Goal: Task Accomplishment & Management: Complete application form

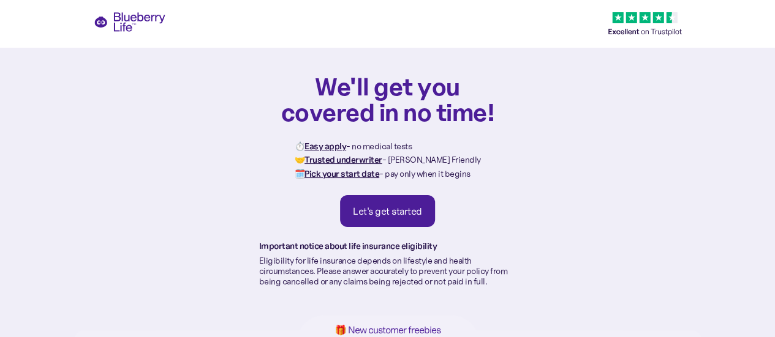
click at [391, 206] on div "Let's get started" at bounding box center [387, 211] width 69 height 12
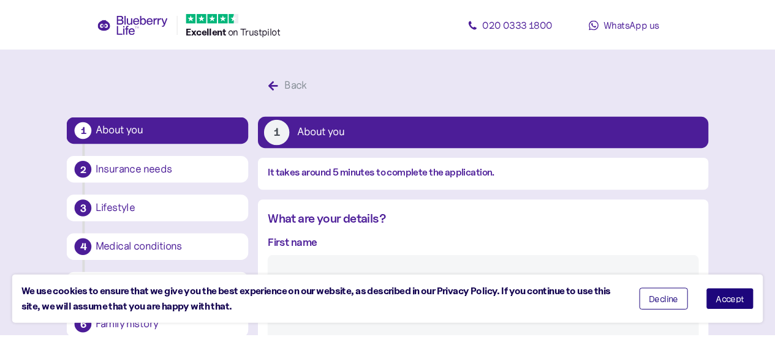
scroll to position [23, 0]
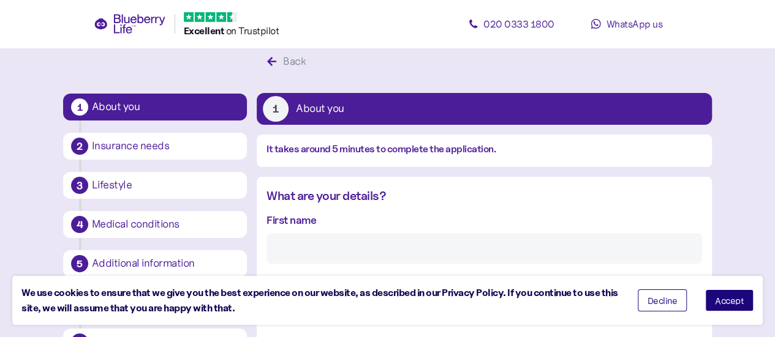
click at [322, 255] on input "First name" at bounding box center [483, 248] width 435 height 31
type input "[PERSON_NAME]"
type input "Muka"
type input "**********"
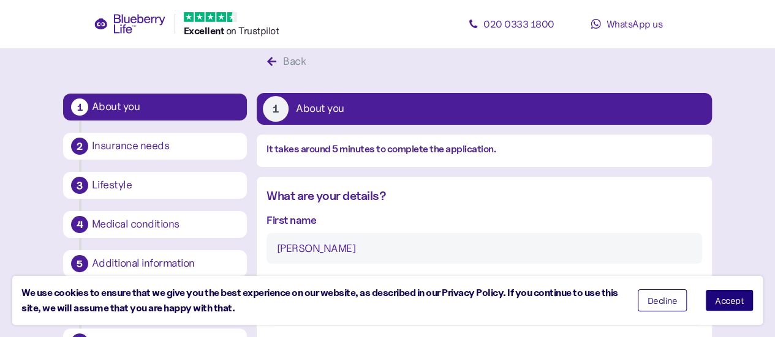
type input "**********"
type input "********"
click at [670, 302] on span "Decline" at bounding box center [662, 300] width 30 height 9
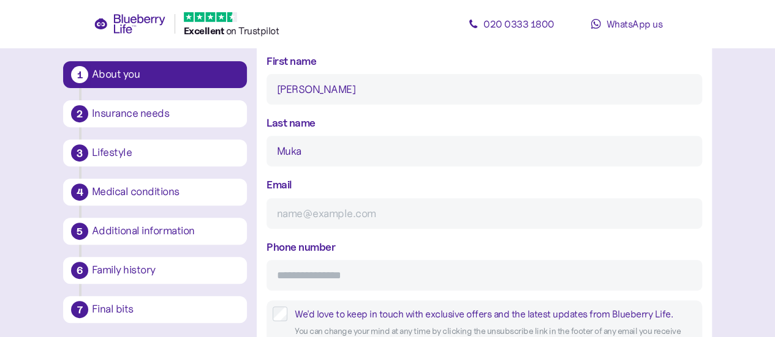
scroll to position [195, 0]
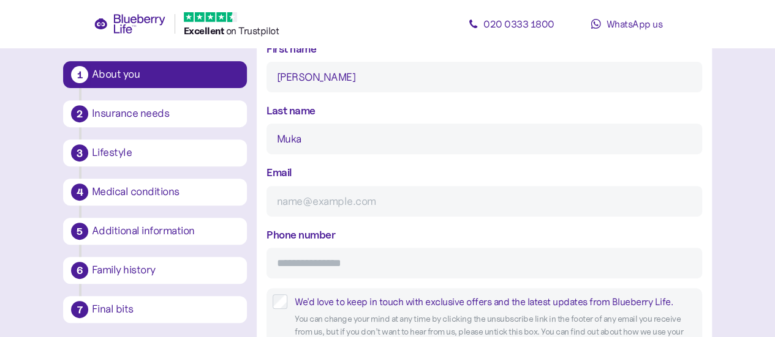
click at [361, 201] on input "Email" at bounding box center [483, 201] width 435 height 31
type input "[PERSON_NAME][EMAIL_ADDRESS][DOMAIN_NAME]"
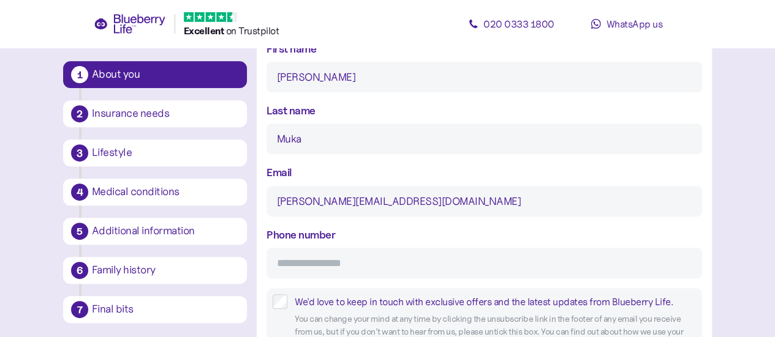
click at [342, 265] on input "Phone number" at bounding box center [483, 263] width 435 height 31
type input "**********"
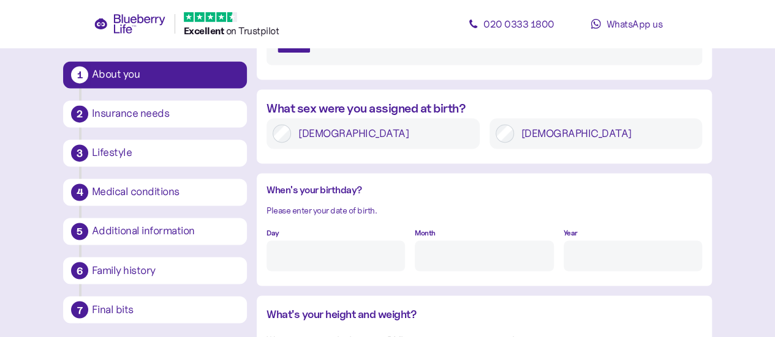
scroll to position [921, 0]
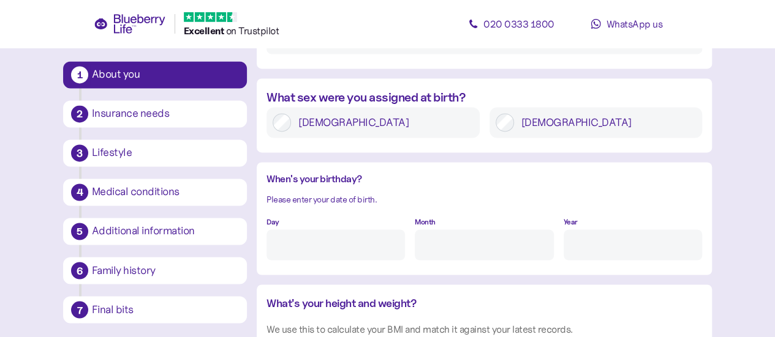
click at [357, 253] on input "Day" at bounding box center [335, 245] width 138 height 31
type input "3"
click at [422, 242] on input "Month" at bounding box center [484, 245] width 138 height 31
type input "4"
click at [583, 253] on input "Year" at bounding box center [632, 245] width 138 height 31
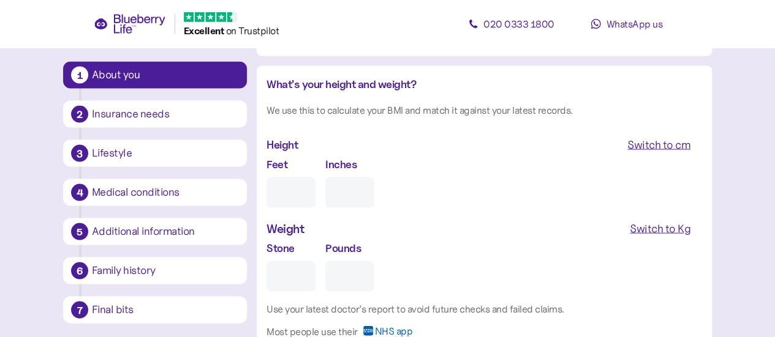
scroll to position [1143, 0]
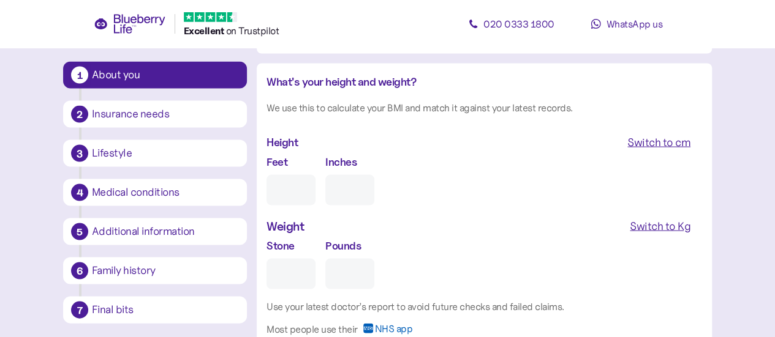
type input "****"
click at [664, 146] on div "Switch to cm" at bounding box center [658, 141] width 63 height 17
click at [675, 227] on div "Switch to Kg" at bounding box center [659, 225] width 61 height 17
click at [301, 192] on input "cm" at bounding box center [318, 189] width 104 height 31
type input "*"
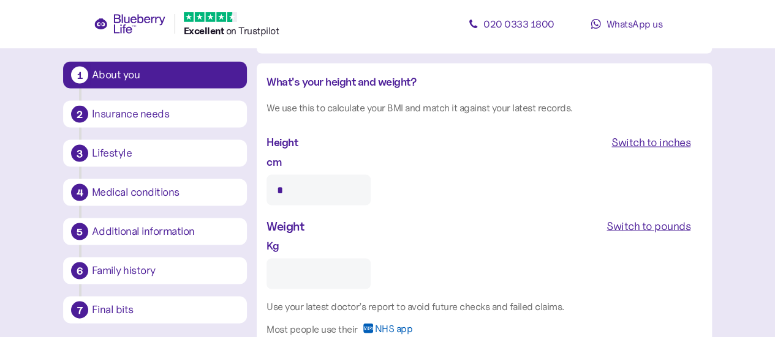
click at [290, 271] on input "Kg" at bounding box center [318, 273] width 104 height 31
type input "*"
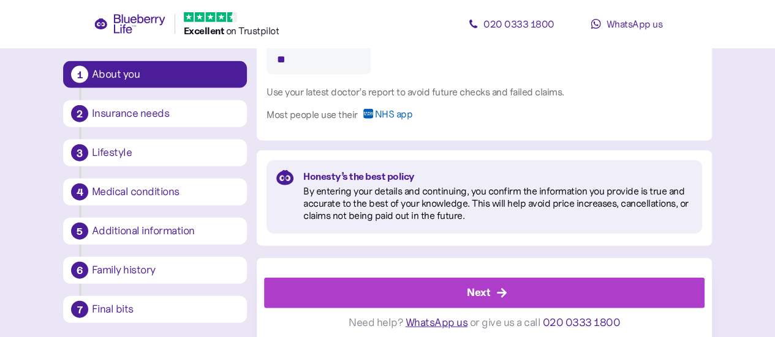
scroll to position [1364, 0]
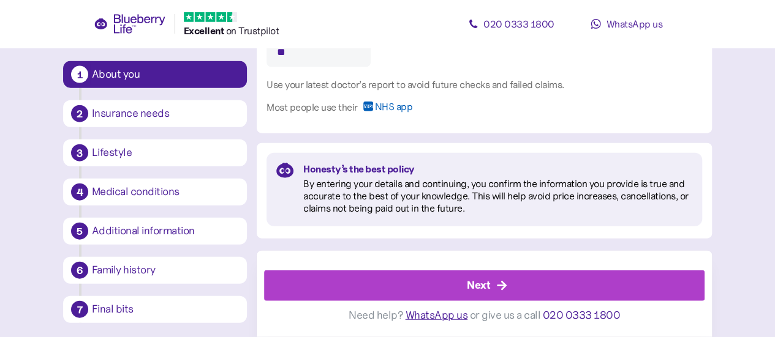
type input "**"
click at [505, 283] on icon "button" at bounding box center [501, 285] width 11 height 11
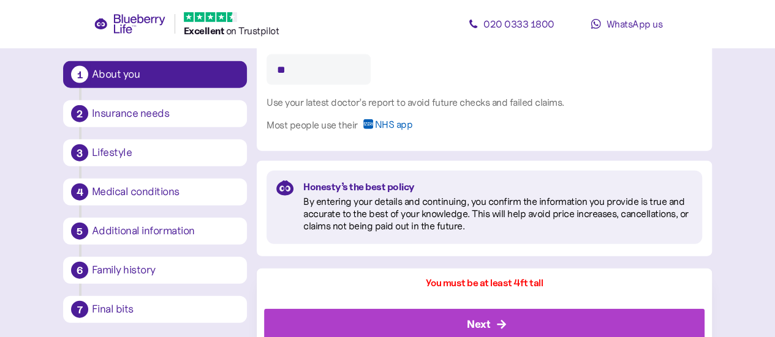
scroll to position [1381, 0]
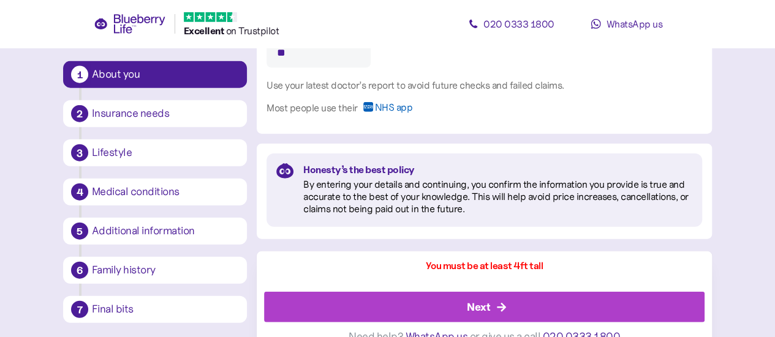
click at [505, 283] on div "You must be at least 4ft tall" at bounding box center [484, 276] width 440 height 34
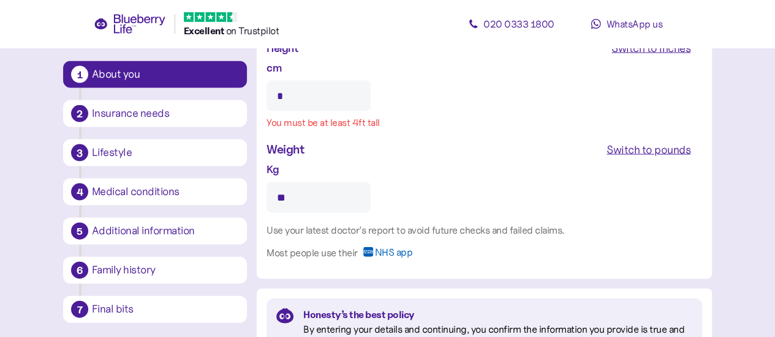
scroll to position [1227, 0]
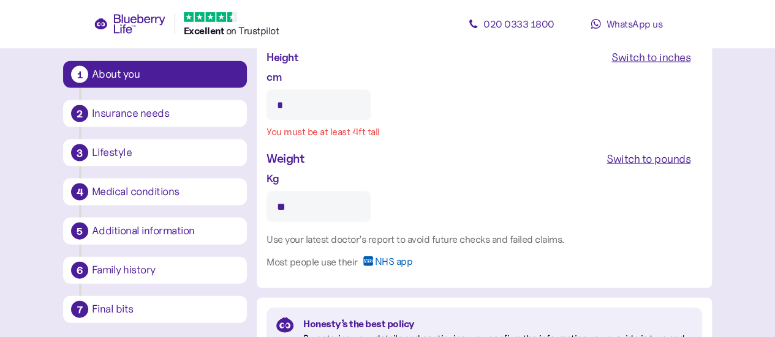
click at [284, 101] on input "*" at bounding box center [318, 105] width 104 height 31
drag, startPoint x: 284, startPoint y: 101, endPoint x: 274, endPoint y: 102, distance: 9.9
click at [274, 102] on input "*" at bounding box center [318, 105] width 104 height 31
click at [631, 50] on div "Switch to inches" at bounding box center [650, 57] width 79 height 17
type input "*"
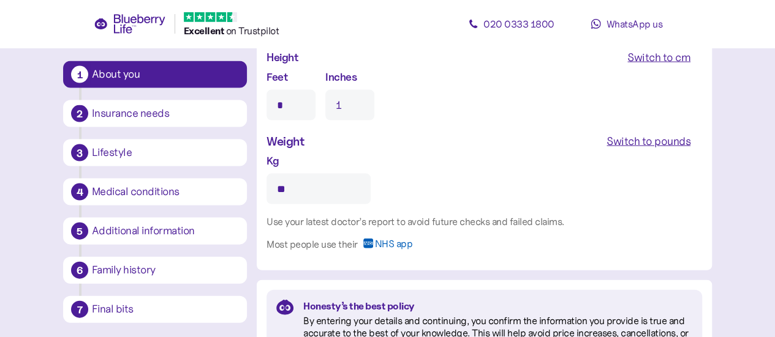
click at [285, 103] on input "*" at bounding box center [290, 105] width 49 height 31
click at [341, 105] on input "1" at bounding box center [349, 105] width 49 height 31
click at [658, 54] on div "Switch to cm" at bounding box center [658, 57] width 63 height 17
click at [315, 102] on input "***" at bounding box center [318, 105] width 104 height 31
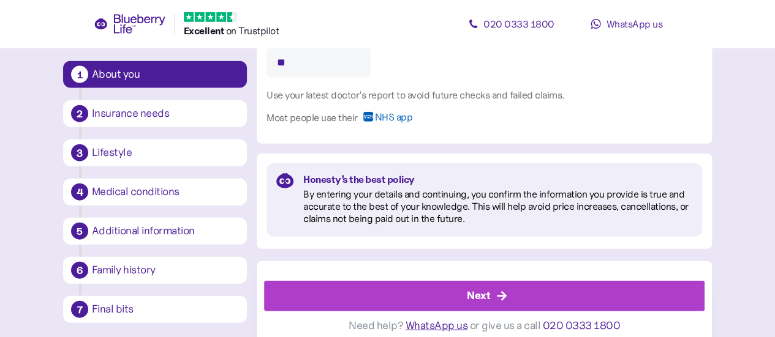
scroll to position [1364, 0]
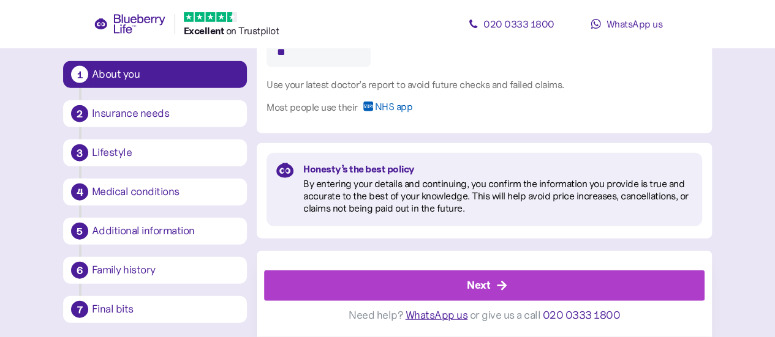
type input "***"
click at [636, 279] on div "Next" at bounding box center [486, 285] width 413 height 29
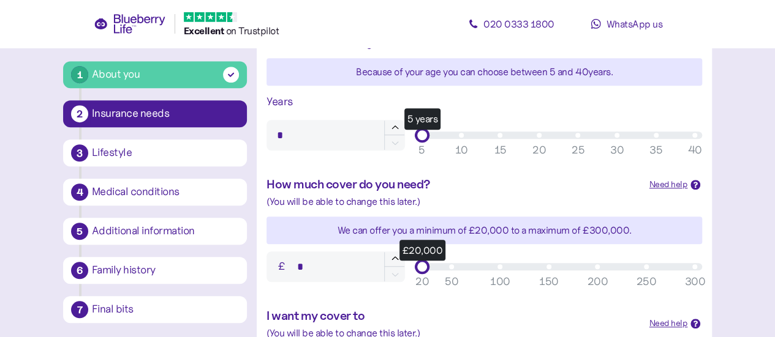
scroll to position [399, 0]
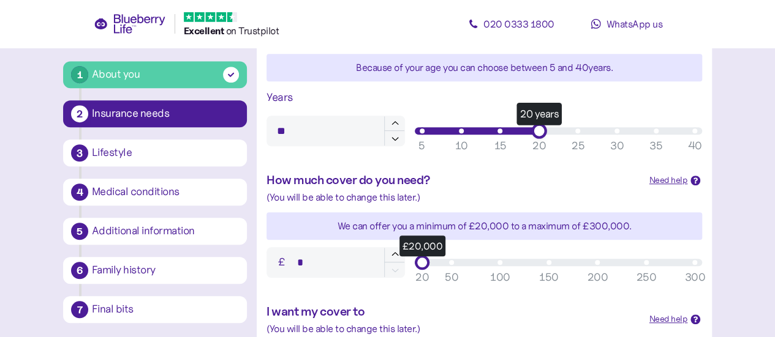
click at [538, 134] on div "20 years" at bounding box center [558, 130] width 272 height 7
type input "**"
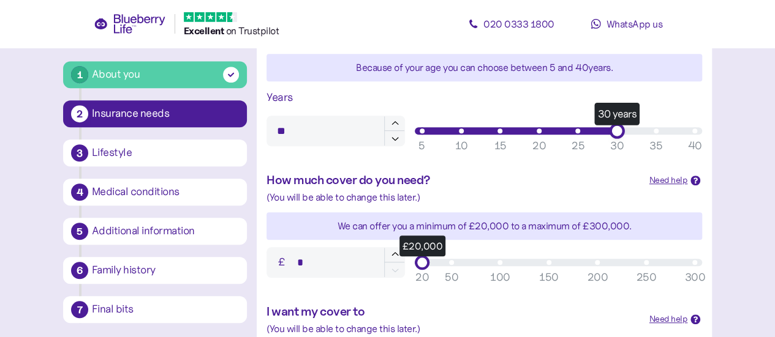
click at [617, 131] on div "30 years" at bounding box center [558, 130] width 272 height 7
type input "******"
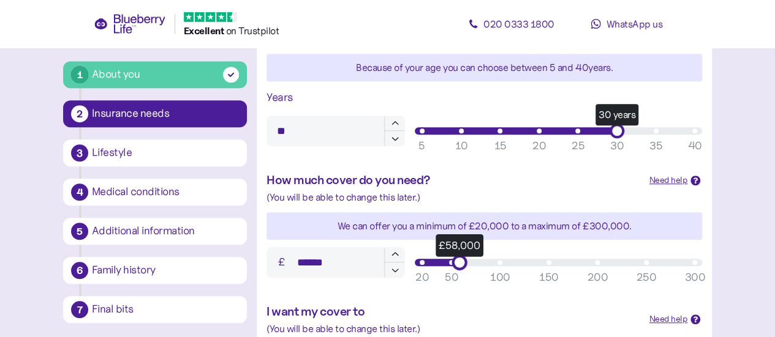
click at [453, 262] on div "£58,000" at bounding box center [558, 262] width 272 height 7
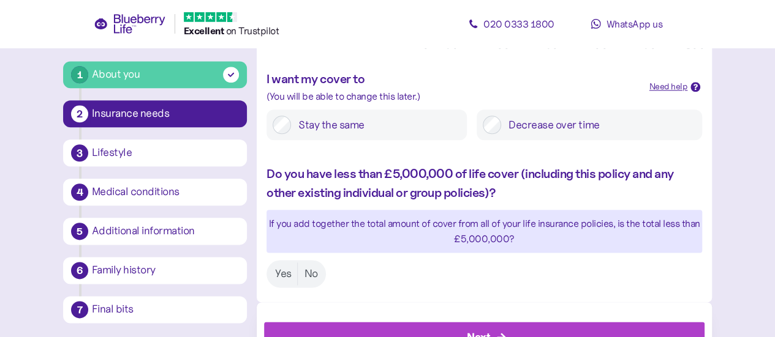
scroll to position [633, 0]
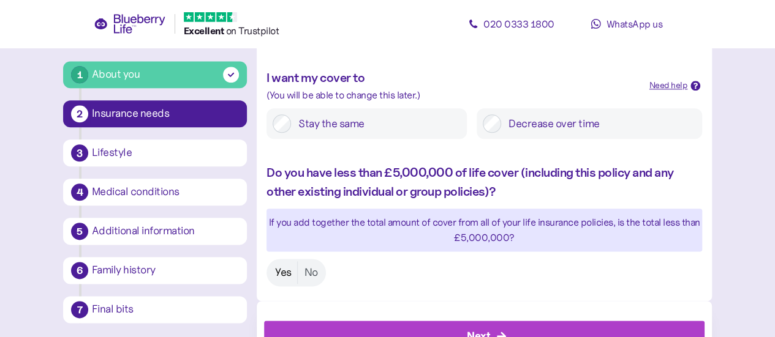
click at [283, 279] on label "Yes" at bounding box center [283, 272] width 29 height 23
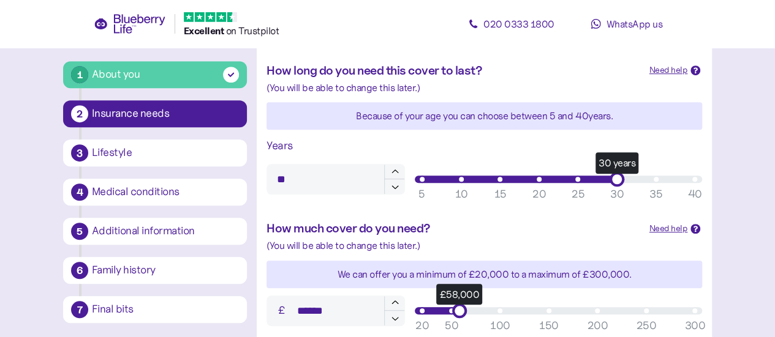
scroll to position [353, 0]
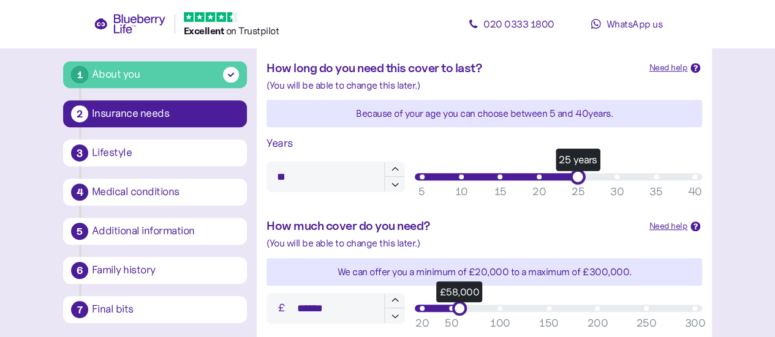
click at [577, 178] on div "25 years" at bounding box center [558, 176] width 272 height 7
type input "**"
click at [541, 176] on div "20 years" at bounding box center [558, 176] width 272 height 7
click at [541, 176] on div "20 years" at bounding box center [538, 176] width 15 height 15
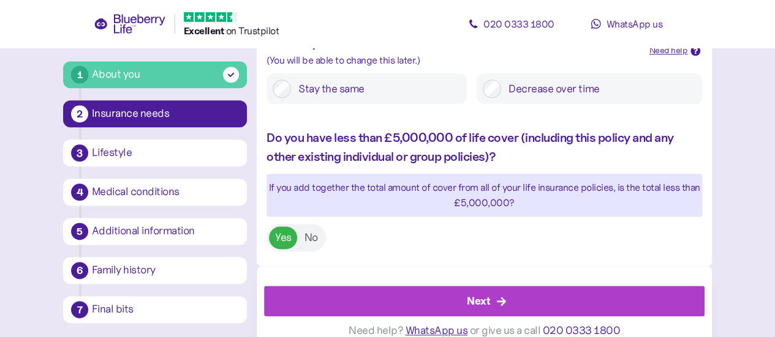
scroll to position [683, 0]
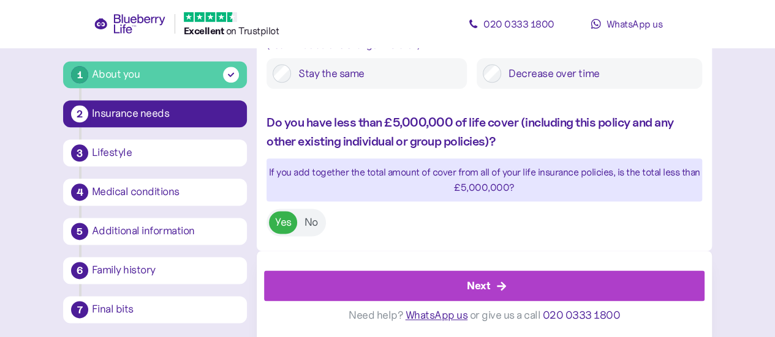
click at [670, 289] on div "Next" at bounding box center [486, 285] width 413 height 29
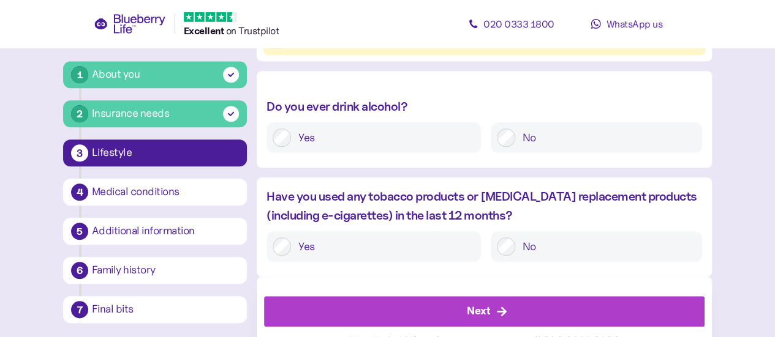
scroll to position [569, 0]
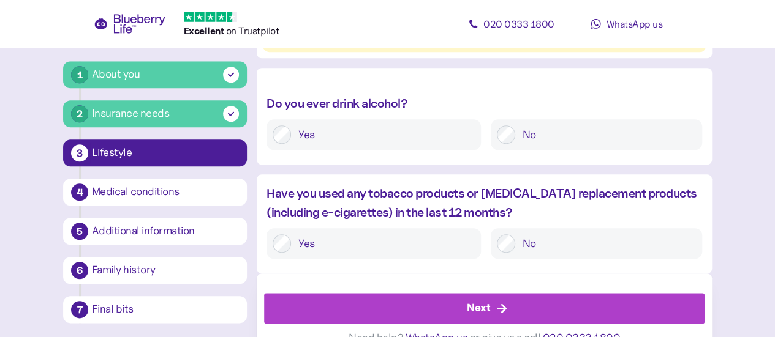
click at [535, 312] on div "Next" at bounding box center [486, 308] width 413 height 29
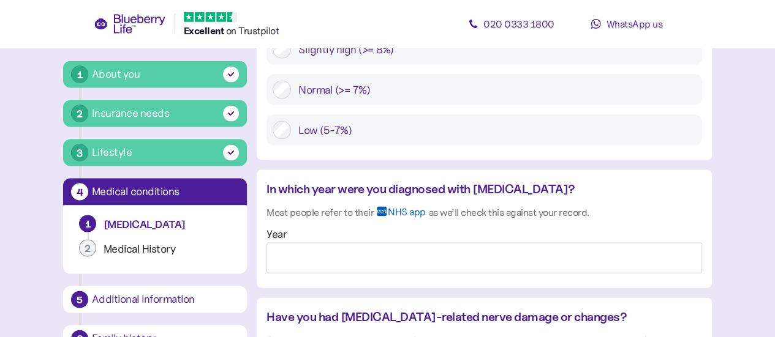
scroll to position [1203, 0]
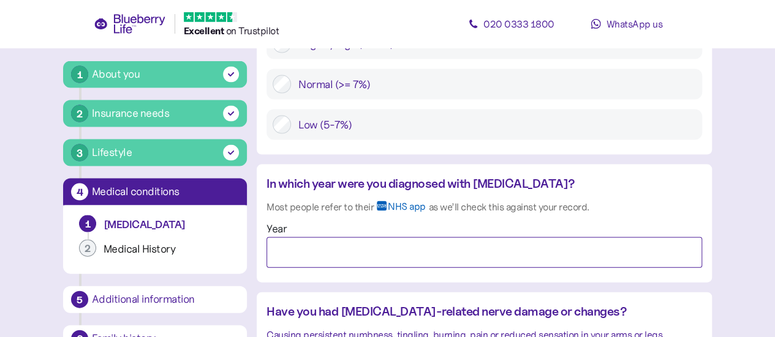
click at [528, 238] on input "Year" at bounding box center [483, 253] width 435 height 31
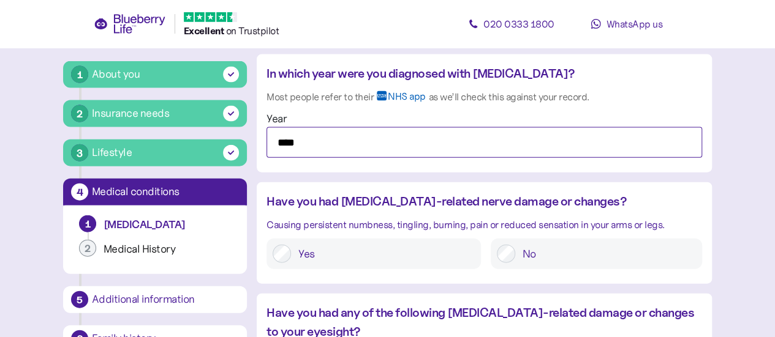
scroll to position [1318, 0]
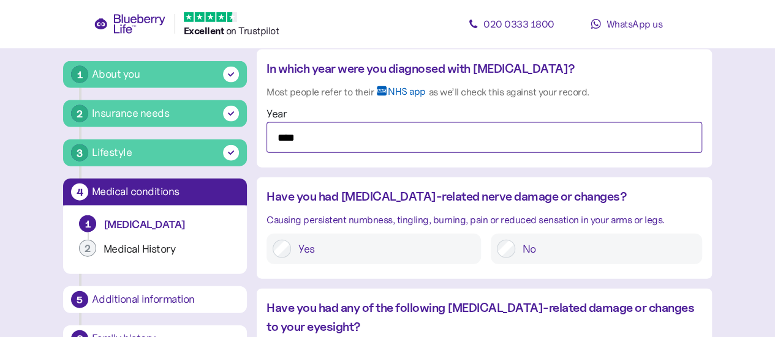
type input "****"
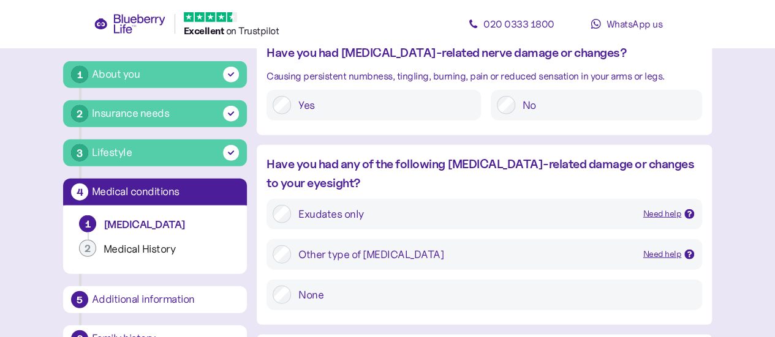
scroll to position [1465, 0]
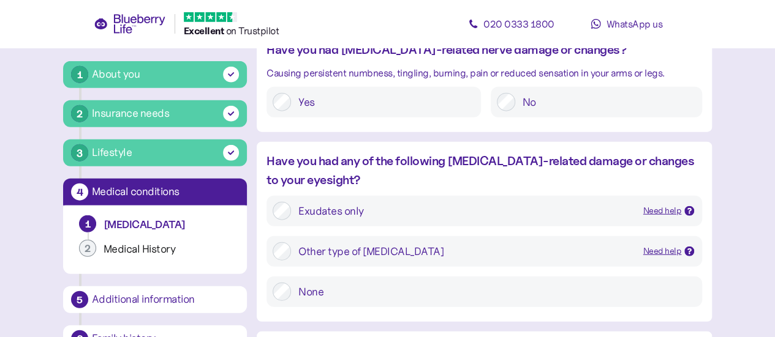
click at [681, 245] on div "Need help" at bounding box center [668, 251] width 51 height 13
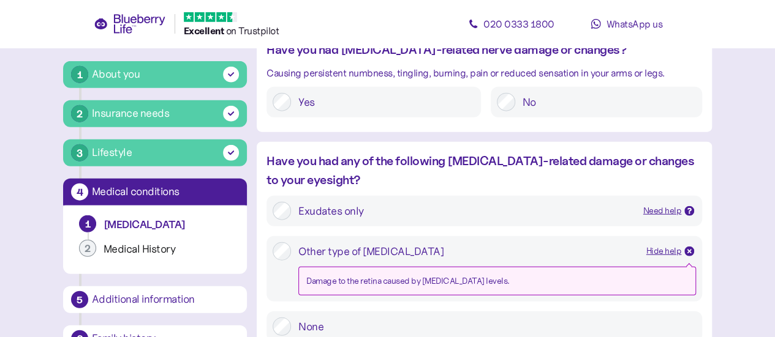
click at [681, 245] on div "Hide help" at bounding box center [670, 251] width 48 height 13
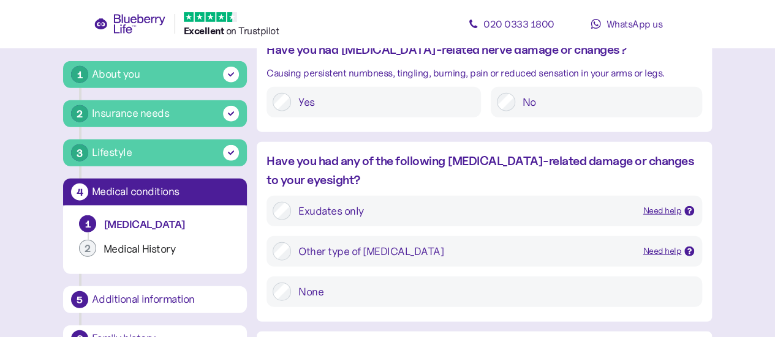
click at [690, 208] on icon at bounding box center [689, 211] width 4 height 6
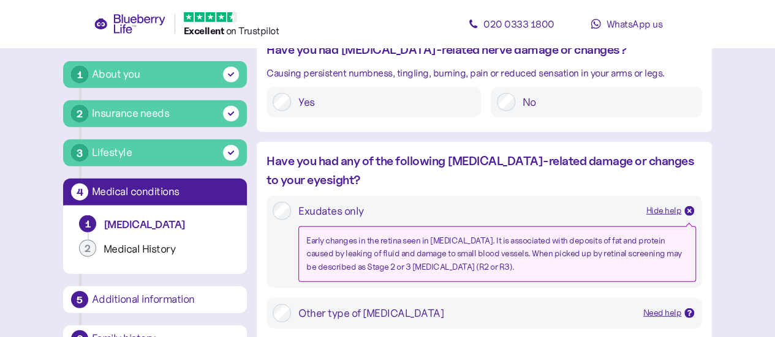
click at [690, 209] on icon at bounding box center [689, 211] width 4 height 4
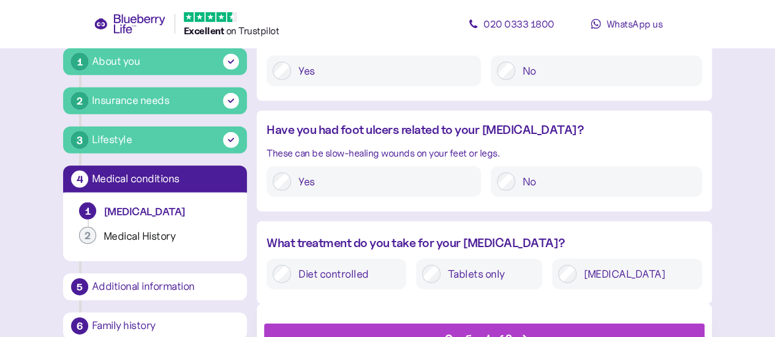
scroll to position [1816, 0]
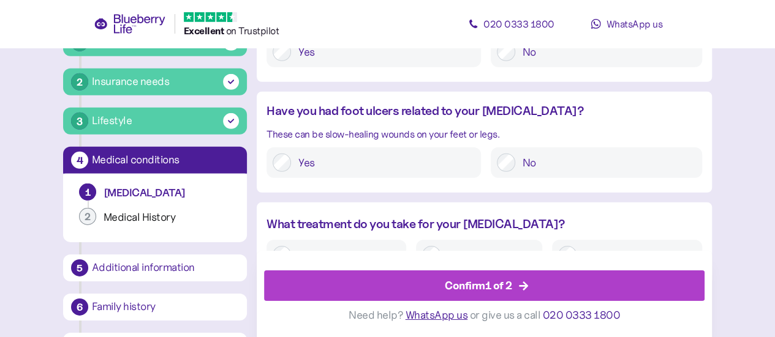
click at [579, 284] on div "Confirm 1 of 2" at bounding box center [486, 285] width 413 height 29
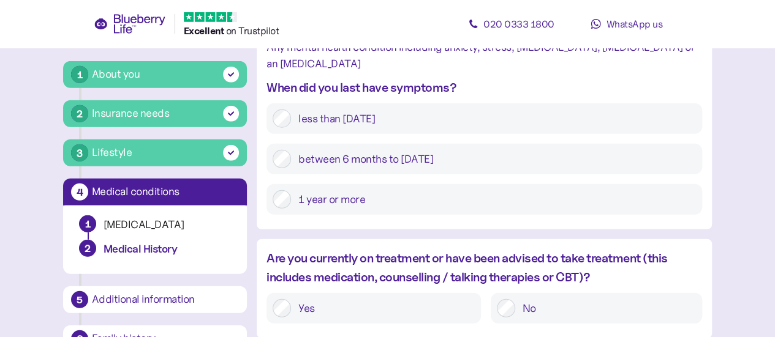
scroll to position [1635, 0]
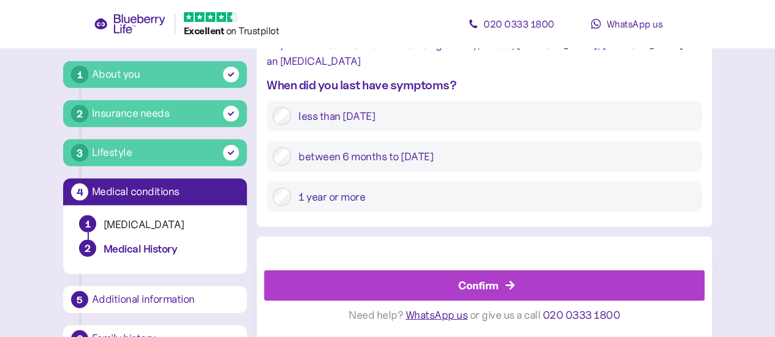
click at [662, 280] on div "Confirm" at bounding box center [486, 285] width 413 height 29
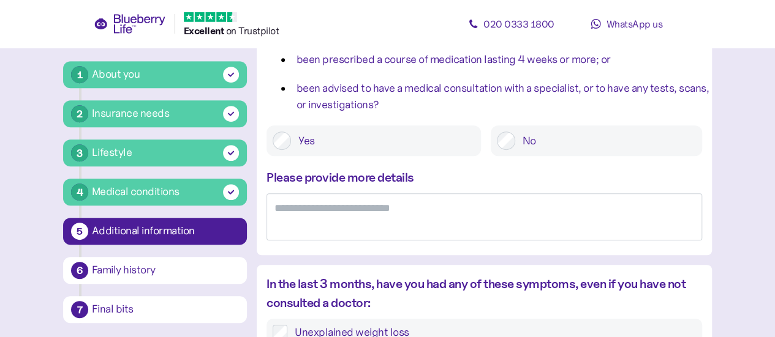
scroll to position [276, 0]
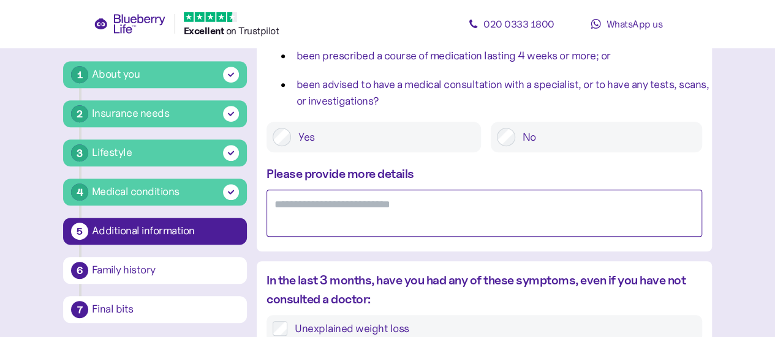
click at [476, 212] on textarea at bounding box center [483, 213] width 435 height 47
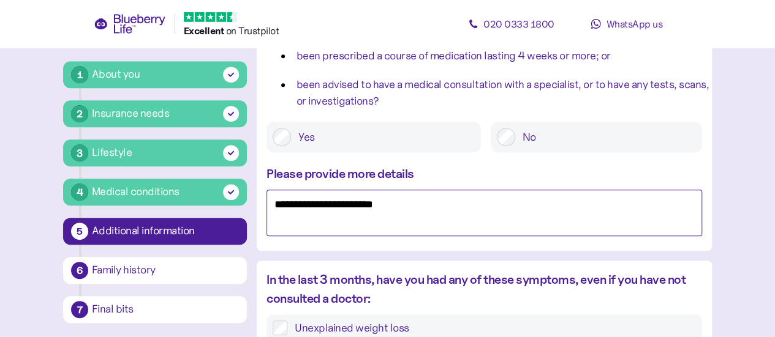
drag, startPoint x: 335, startPoint y: 208, endPoint x: 364, endPoint y: 221, distance: 32.3
click at [364, 221] on textarea "**********" at bounding box center [483, 213] width 435 height 47
click at [346, 203] on textarea "**********" at bounding box center [483, 213] width 435 height 47
click at [350, 206] on textarea "**********" at bounding box center [483, 213] width 435 height 47
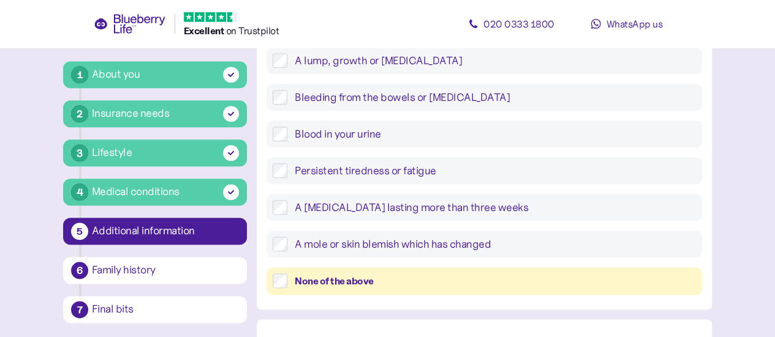
scroll to position [582, 0]
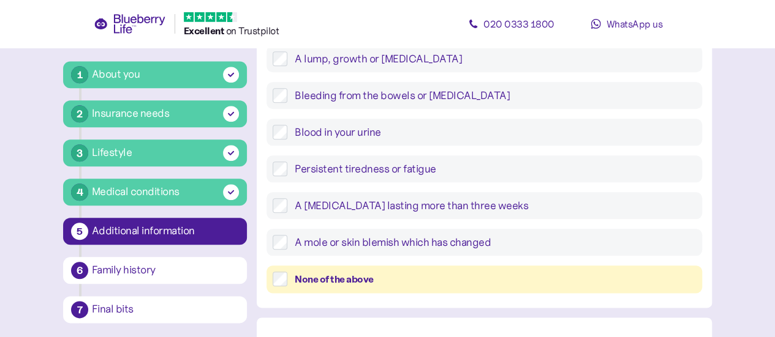
type textarea "**********"
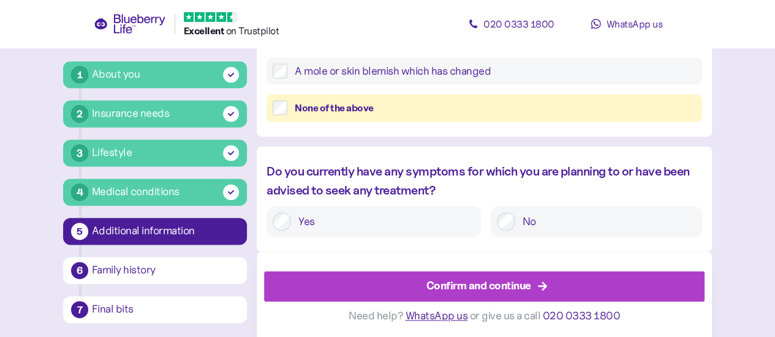
scroll to position [754, 0]
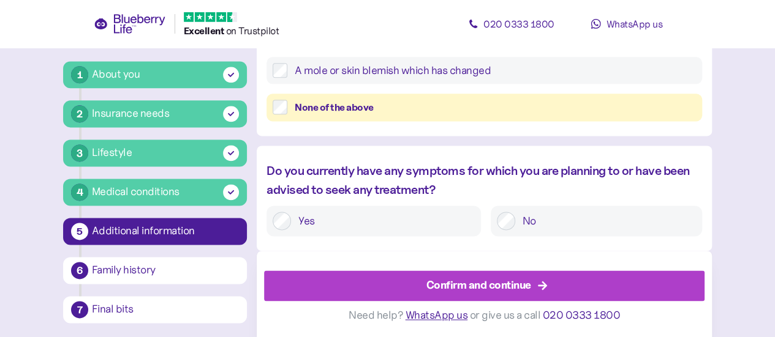
click at [546, 288] on icon "button" at bounding box center [542, 285] width 11 height 11
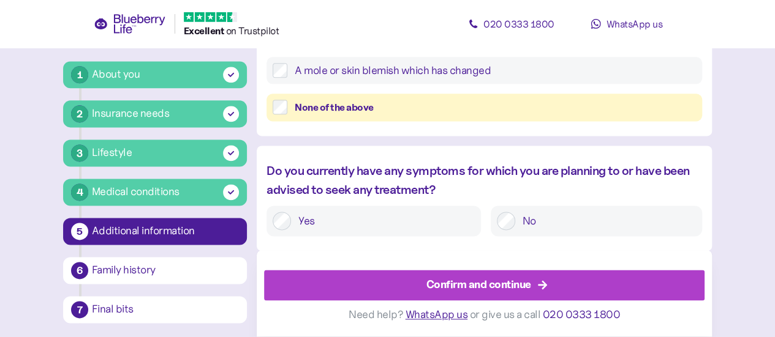
click at [500, 280] on div "Confirm and continue" at bounding box center [478, 285] width 105 height 17
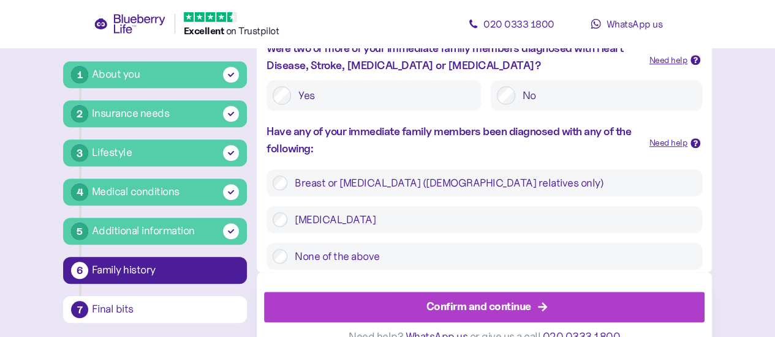
scroll to position [490, 0]
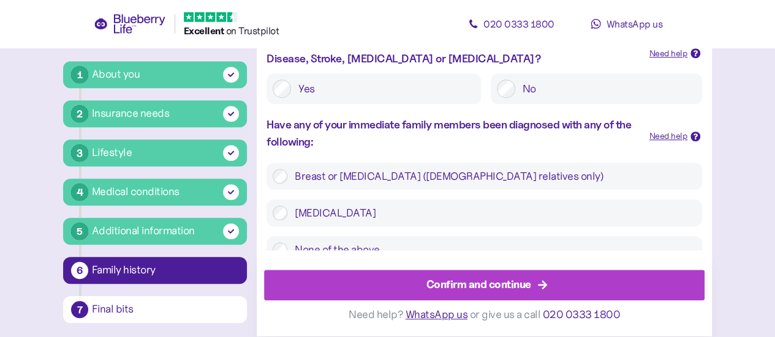
click at [477, 280] on div "Confirm and continue" at bounding box center [478, 285] width 105 height 17
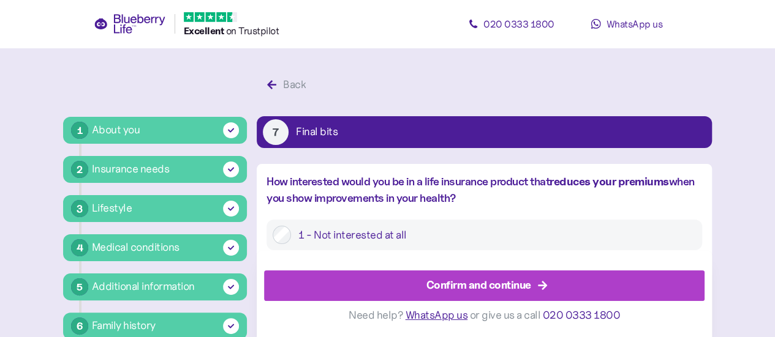
click at [425, 281] on div "Confirm and continue" at bounding box center [486, 285] width 413 height 29
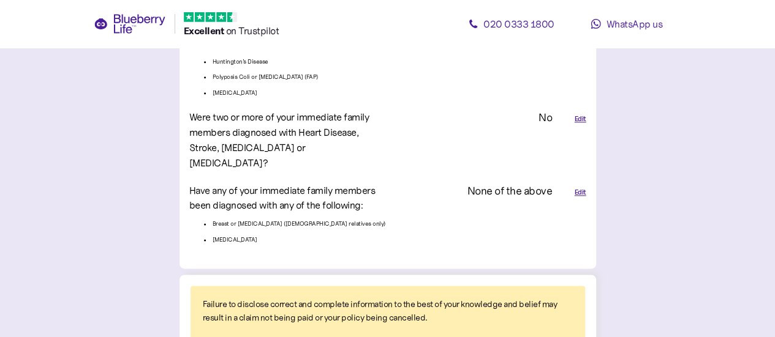
scroll to position [3025, 0]
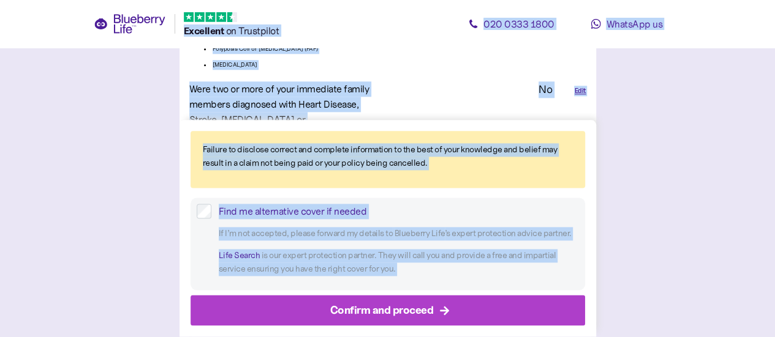
copy body "Loremipsu ️ do Sitametcon 644 4885 5672 AdipiSci el Seddo eius temporinc Utlabo…"
click at [438, 284] on div "If I’m not accepted, please forward my details to Blueberry Life ’s expert prot…" at bounding box center [394, 254] width 367 height 62
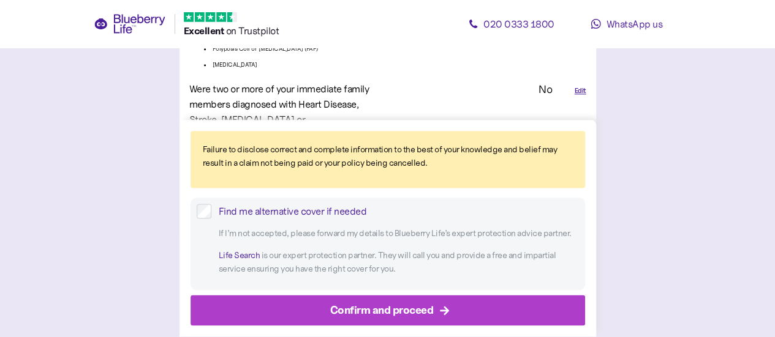
click at [427, 309] on div "Confirm and proceed" at bounding box center [381, 310] width 103 height 17
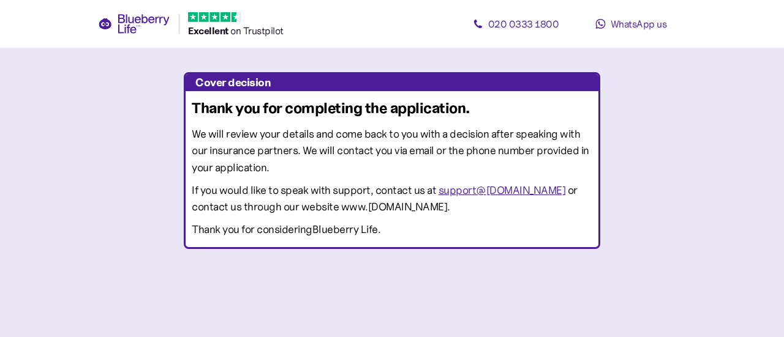
click at [636, 22] on span "WhatsApp us" at bounding box center [638, 24] width 56 height 12
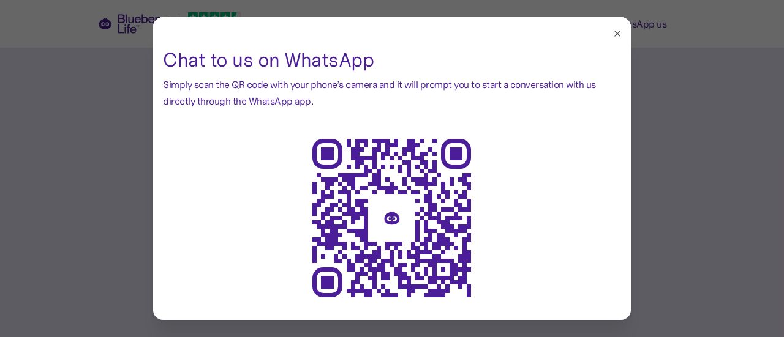
click at [614, 32] on icon "button" at bounding box center [617, 34] width 6 height 6
